Goal: Find specific page/section: Find specific page/section

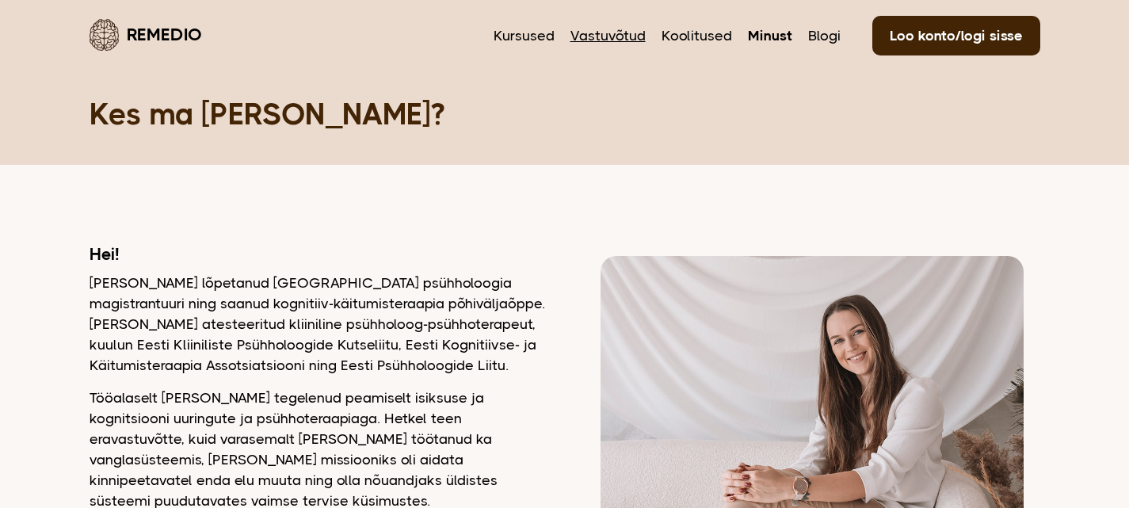
click at [613, 30] on link "Vastuvõtud" at bounding box center [608, 35] width 75 height 21
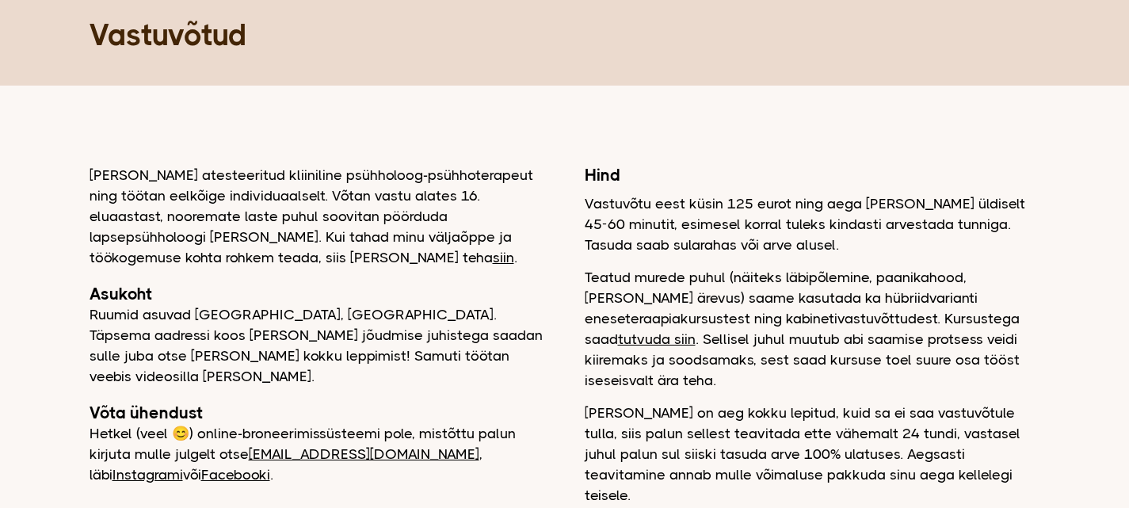
scroll to position [159, 0]
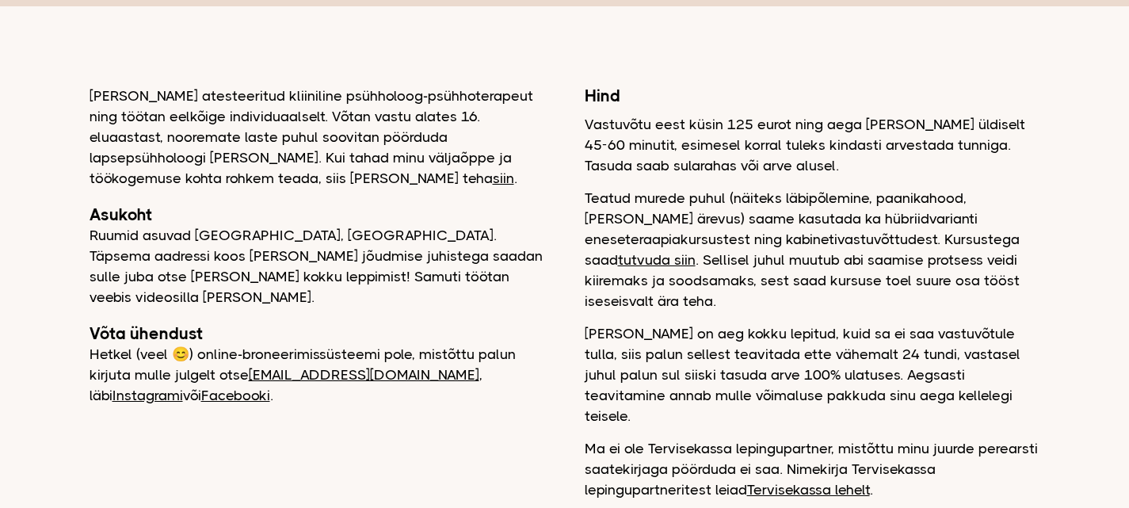
click at [696, 252] on link "tutvuda siin" at bounding box center [657, 260] width 78 height 16
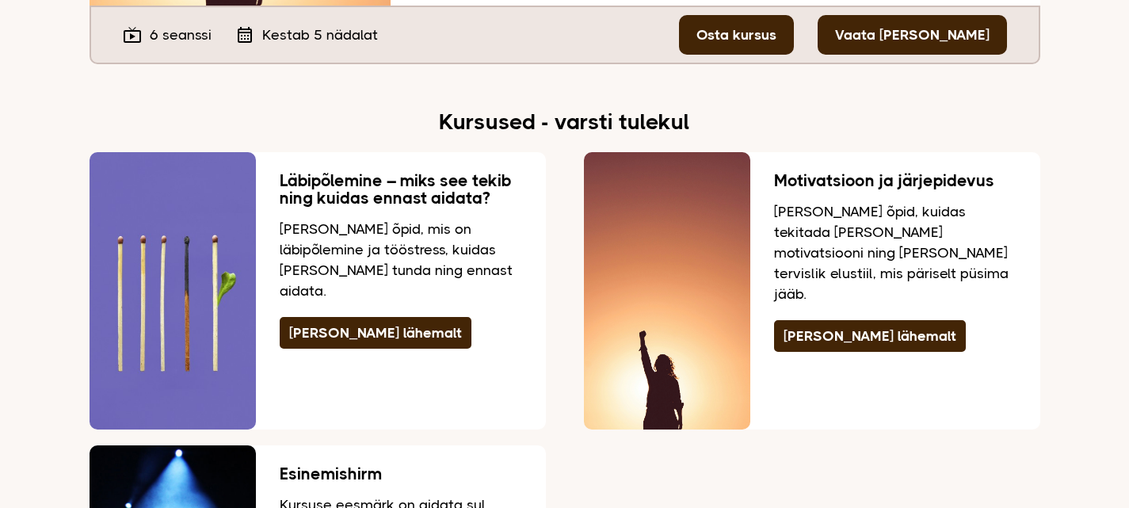
scroll to position [3170, 0]
